Goal: Task Accomplishment & Management: Complete application form

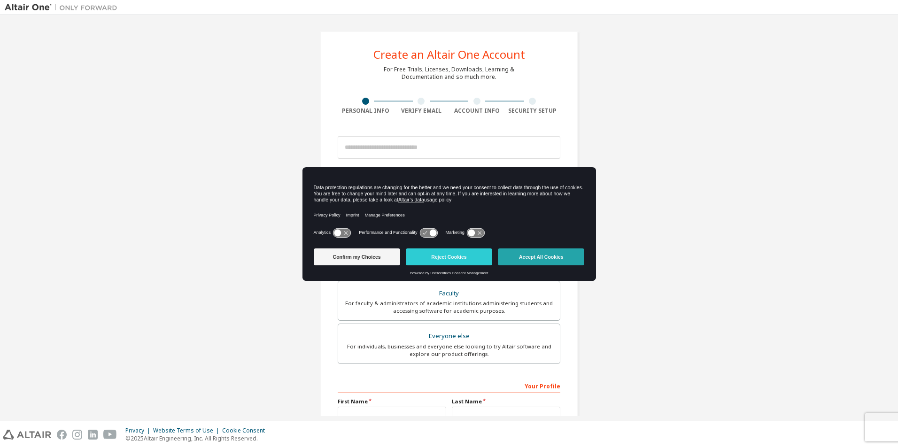
click at [549, 258] on button "Accept All Cookies" at bounding box center [541, 256] width 86 height 17
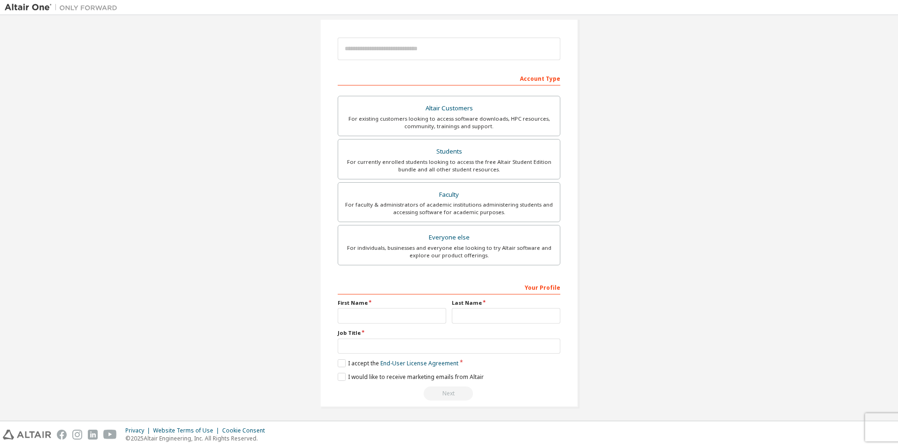
scroll to position [101, 0]
click at [395, 308] on input "text" at bounding box center [392, 313] width 108 height 15
type input "*****"
click at [506, 309] on input "text" at bounding box center [506, 313] width 108 height 15
type input "*******"
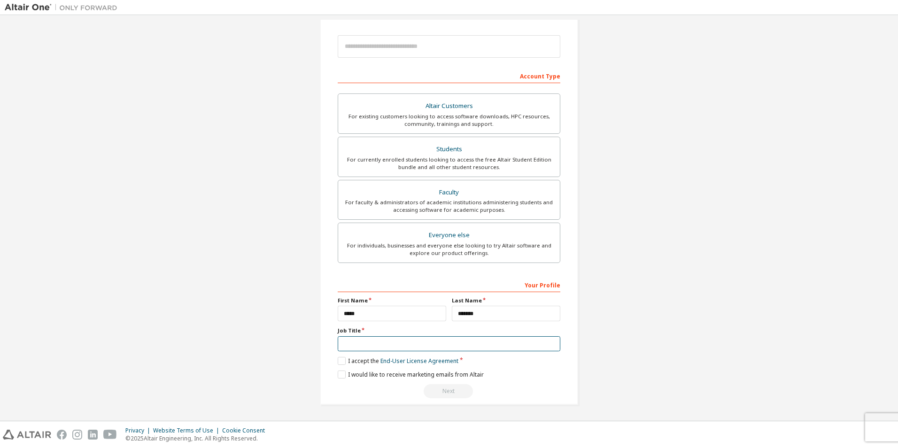
click at [369, 339] on input "text" at bounding box center [449, 343] width 223 height 15
type input "*******"
click at [341, 362] on label "I accept the End-User License Agreement" at bounding box center [398, 361] width 121 height 8
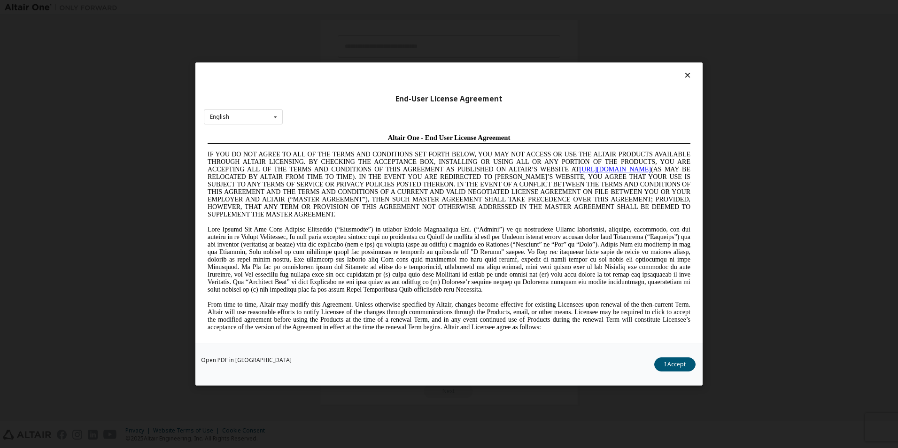
scroll to position [0, 0]
click at [677, 361] on button "I Accept" at bounding box center [674, 364] width 41 height 14
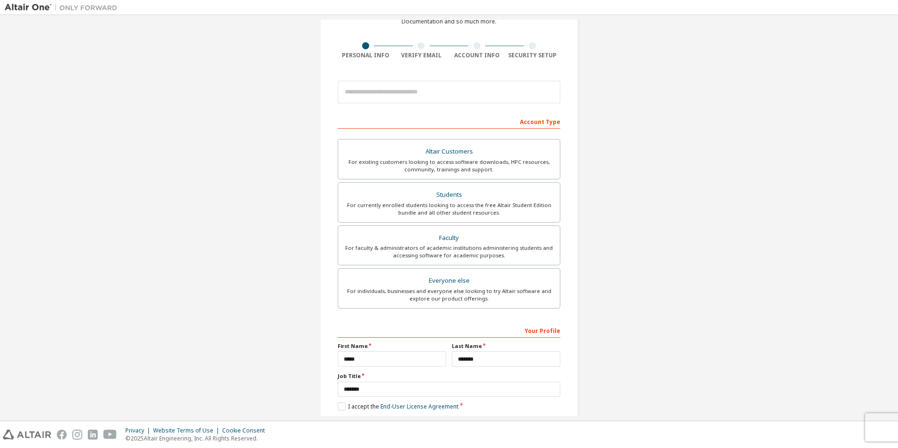
scroll to position [54, 0]
click at [359, 93] on input "email" at bounding box center [449, 93] width 223 height 23
type input "**********"
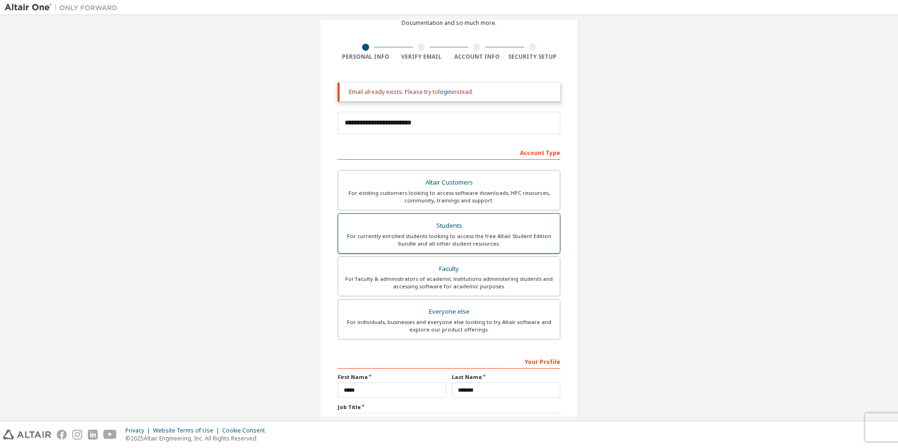
click at [417, 231] on div "Students" at bounding box center [449, 225] width 210 height 13
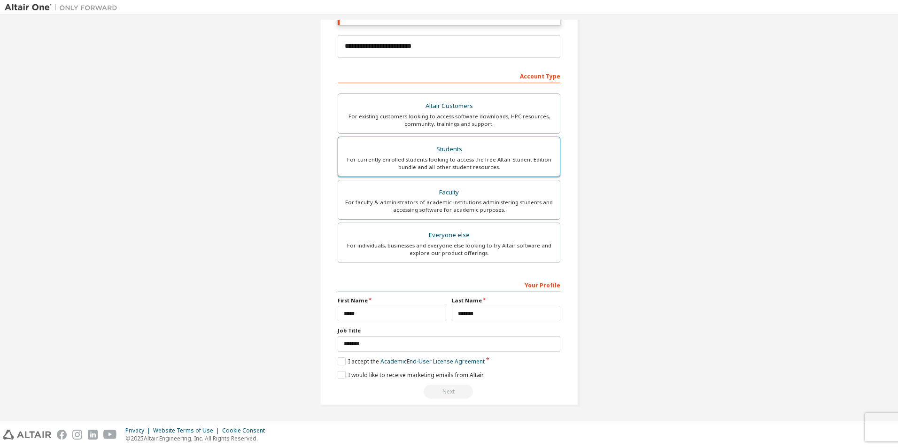
scroll to position [131, 0]
click at [339, 360] on label "I accept the Academic End-User License Agreement" at bounding box center [411, 361] width 147 height 8
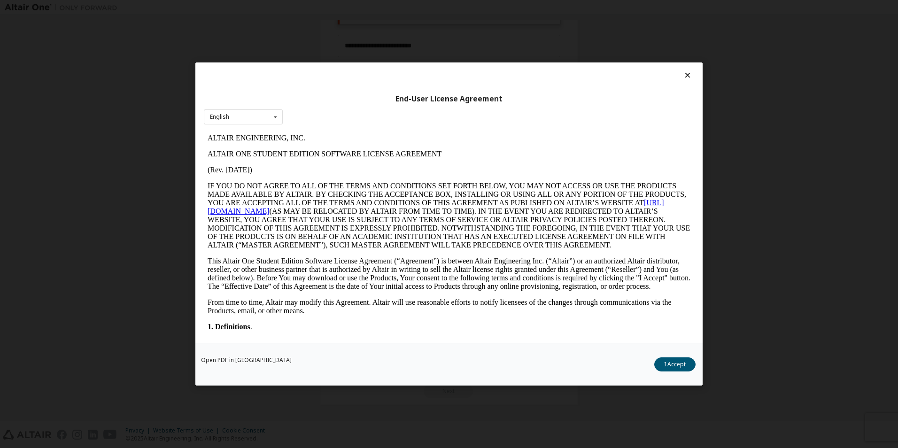
scroll to position [0, 0]
click at [681, 362] on button "I Accept" at bounding box center [674, 364] width 41 height 14
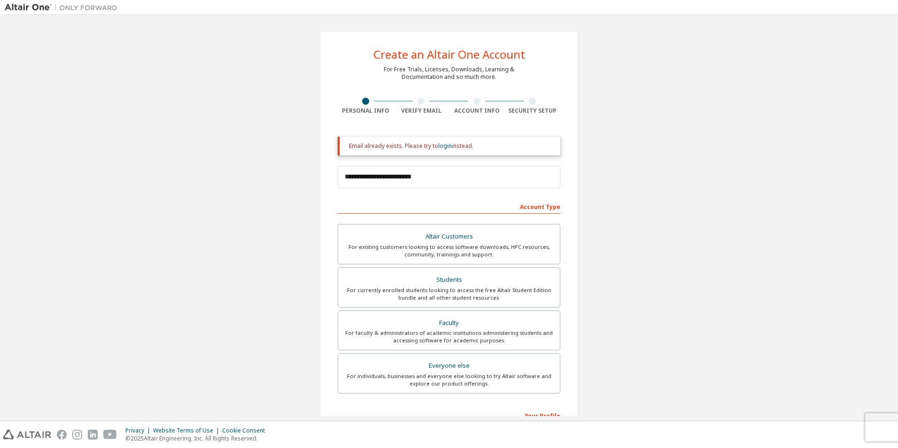
click at [488, 145] on div "Email already exists. Please try to login instead." at bounding box center [451, 146] width 204 height 8
click at [489, 145] on div "Email already exists. Please try to login instead." at bounding box center [451, 146] width 204 height 8
click at [474, 100] on div at bounding box center [476, 101] width 7 height 7
click at [478, 110] on div "Account Info" at bounding box center [477, 111] width 56 height 8
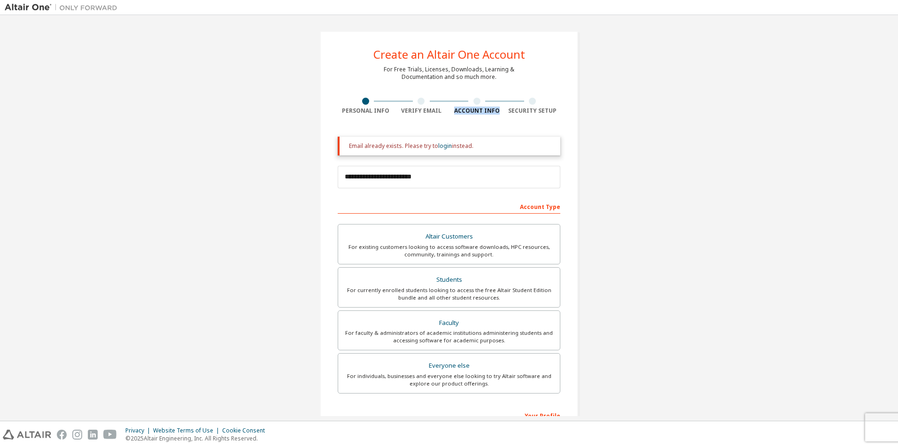
click at [478, 110] on div "Account Info" at bounding box center [477, 111] width 56 height 8
click at [527, 98] on div at bounding box center [533, 101] width 56 height 7
click at [422, 100] on div at bounding box center [421, 101] width 56 height 7
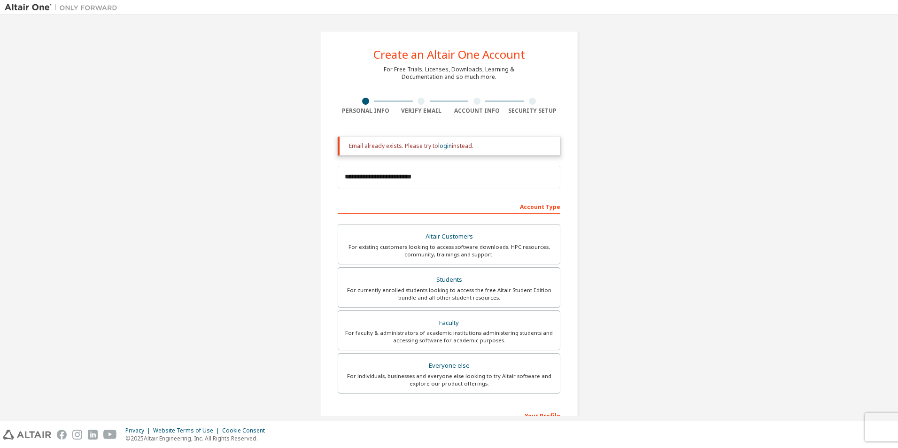
click at [422, 100] on div at bounding box center [421, 101] width 56 height 7
